Goal: Transaction & Acquisition: Purchase product/service

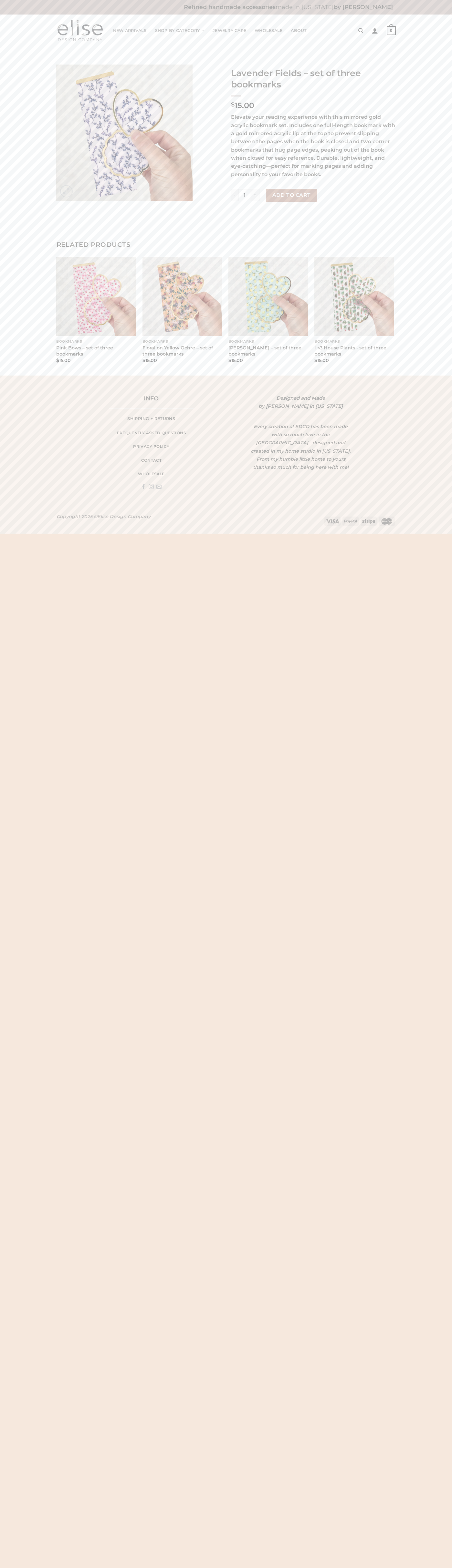
click at [291, 195] on button "Add to cart" at bounding box center [291, 195] width 51 height 13
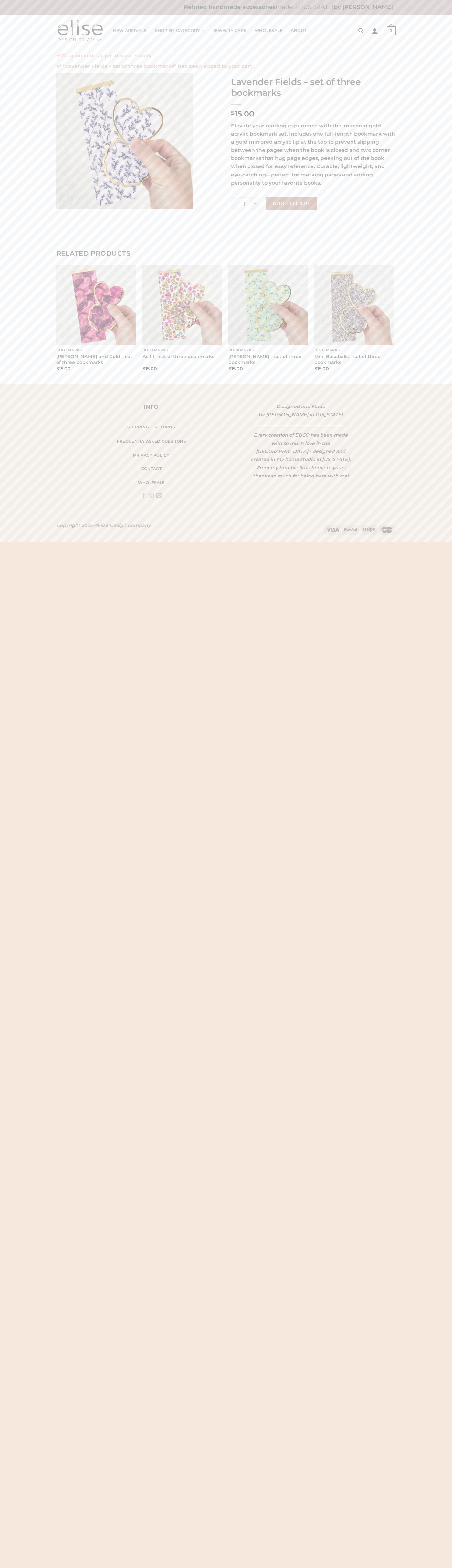
click at [391, 30] on strong "1" at bounding box center [390, 30] width 9 height 9
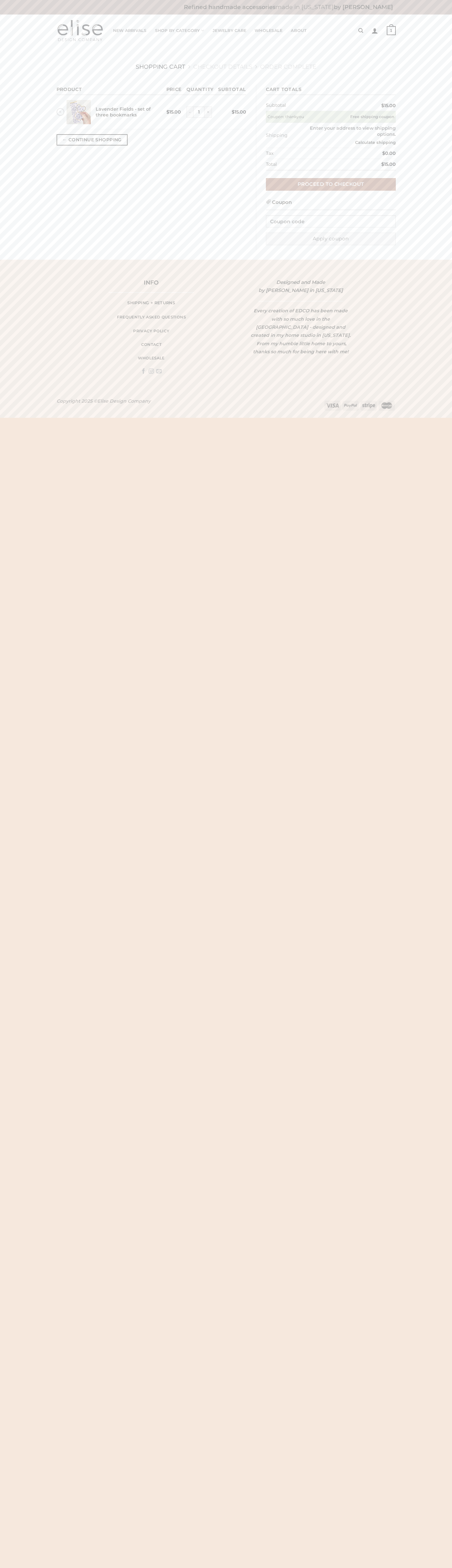
click at [331, 184] on link "Proceed to checkout" at bounding box center [330, 184] width 130 height 13
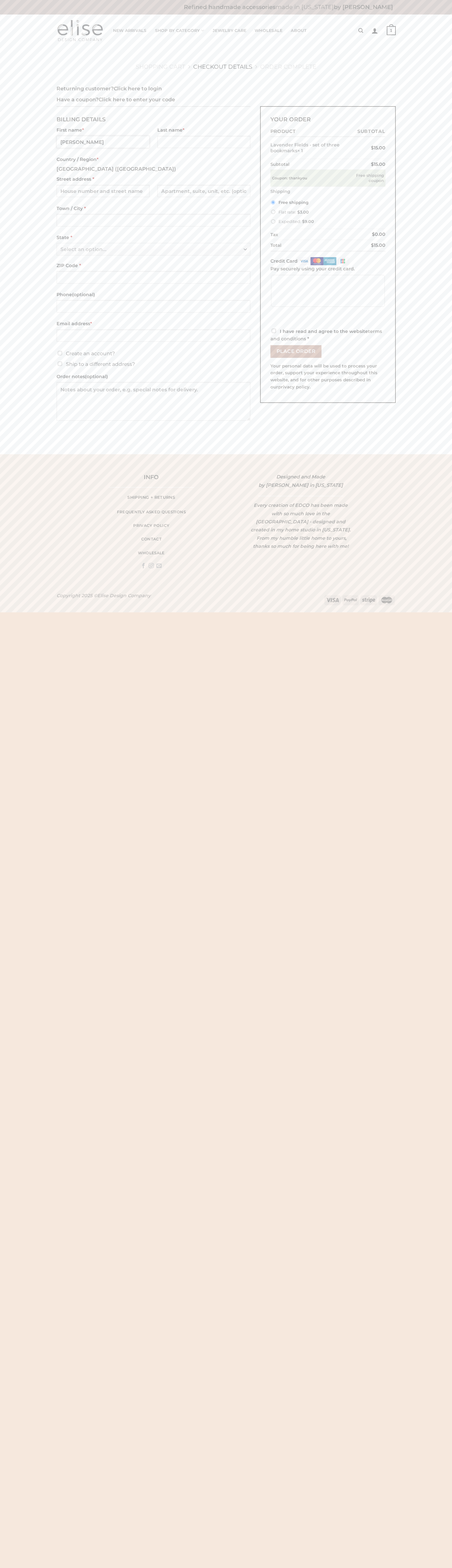
type input "John"
type input "Smith"
type input "1600 Amphitheatre Parkway"
type input "First floor"
type input "mountain view"
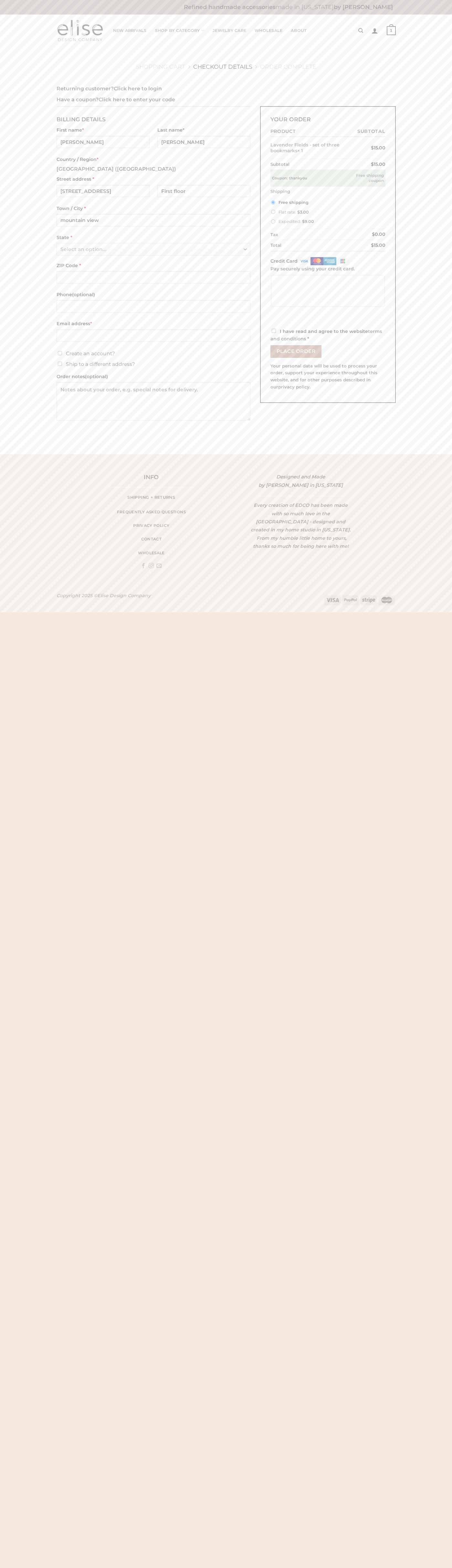
click at [154, 250] on span "Select an option…" at bounding box center [151, 250] width 182 height 13
select select "CA"
type input "johnsmith006@storebotmail.joonix.n650253006502530065025300650253006502530065025…"
click at [318, 261] on img at bounding box center [316, 261] width 13 height 8
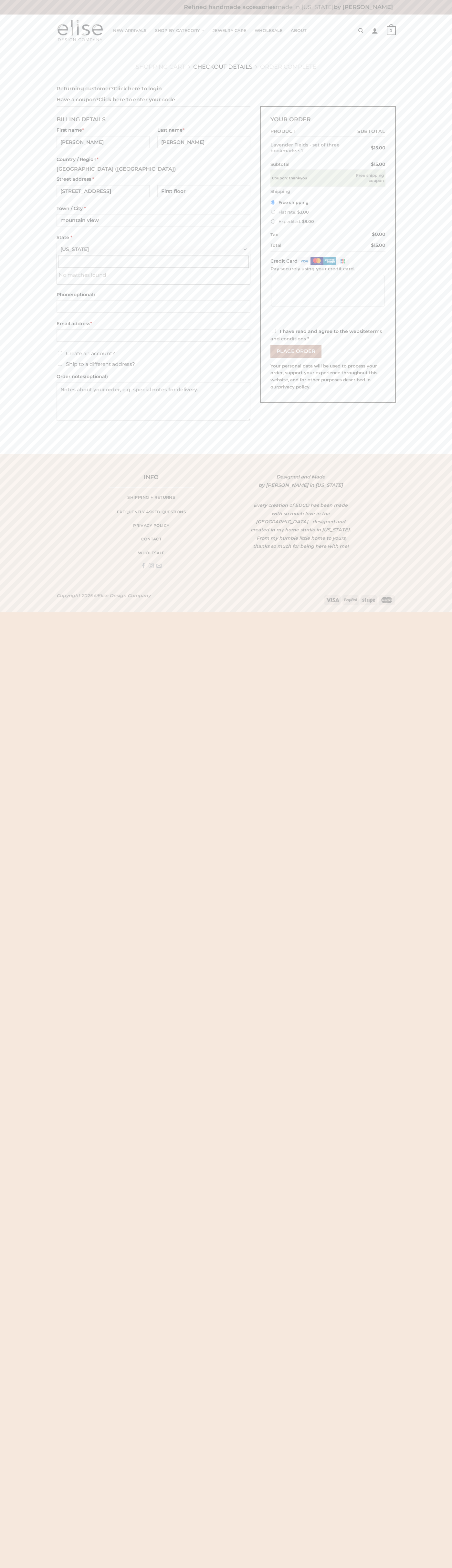
click at [0, 0] on input "Credit Card" at bounding box center [0, 0] width 0 height 0
type input "johnsmith006@storebotmail.joonix.net"
type input "94043"
click at [274, 331] on input "I have read and agree to the website terms and conditions *" at bounding box center [274, 331] width 4 height 4
checkbox input "true"
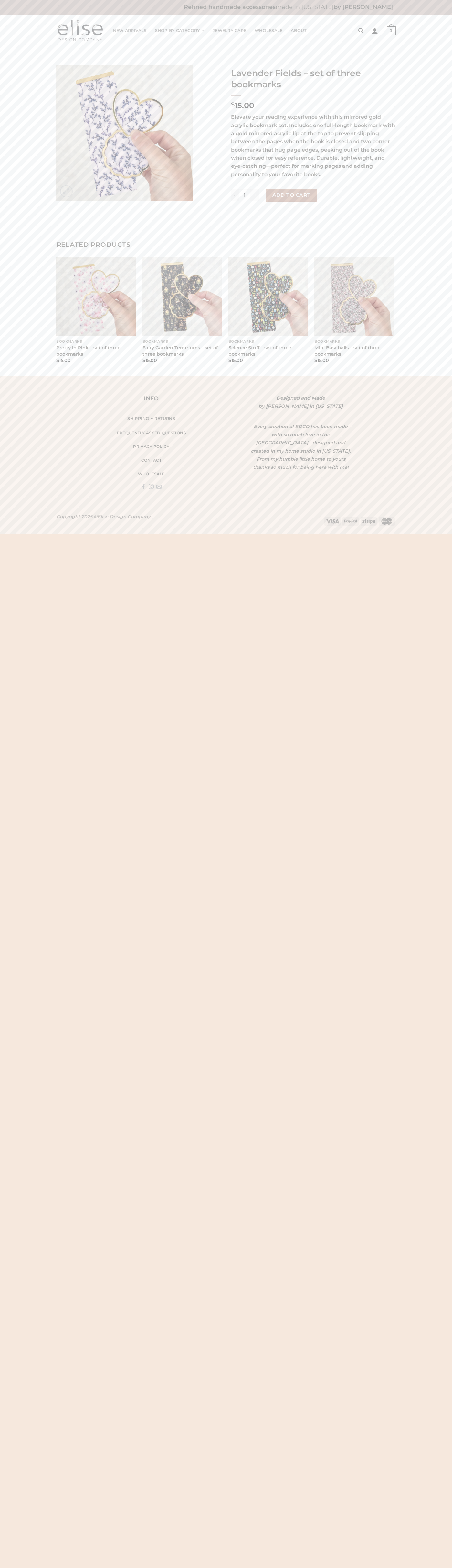
click at [391, 30] on strong "1" at bounding box center [390, 30] width 9 height 9
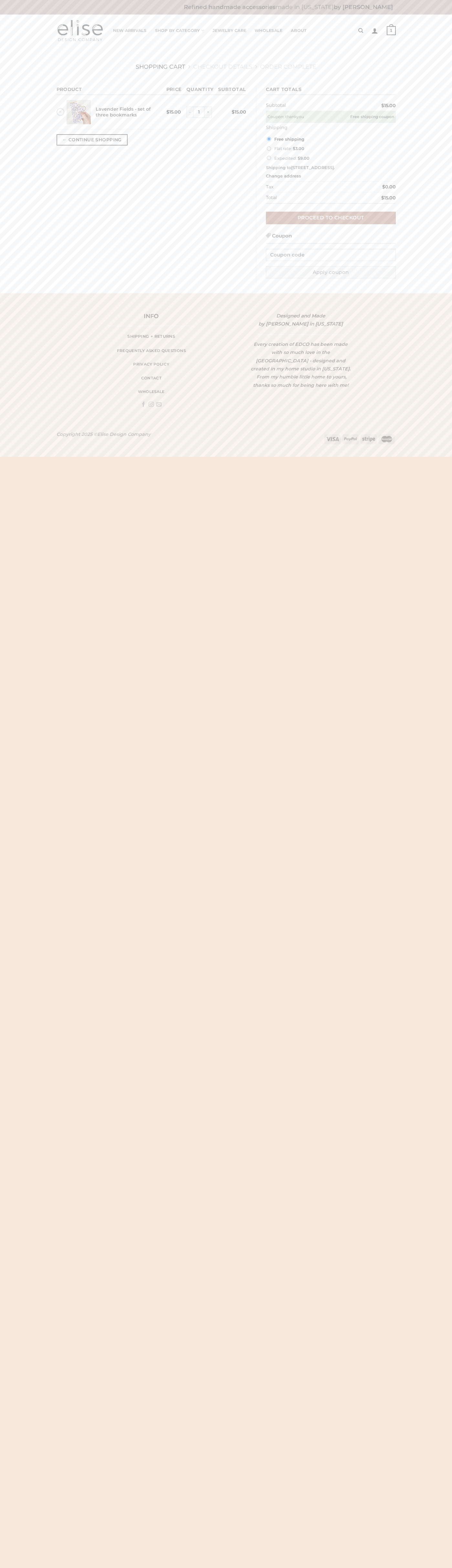
click at [60, 112] on link "×" at bounding box center [60, 112] width 8 height 8
